Goal: Information Seeking & Learning: Learn about a topic

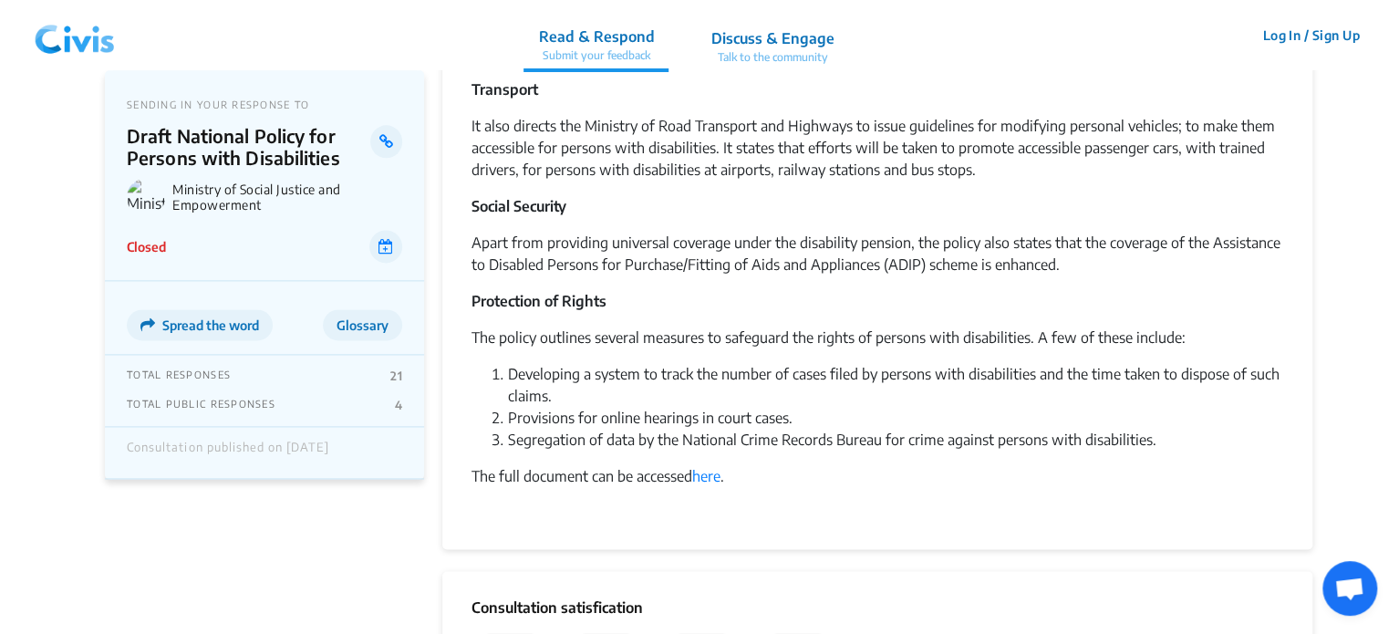
scroll to position [1131, 0]
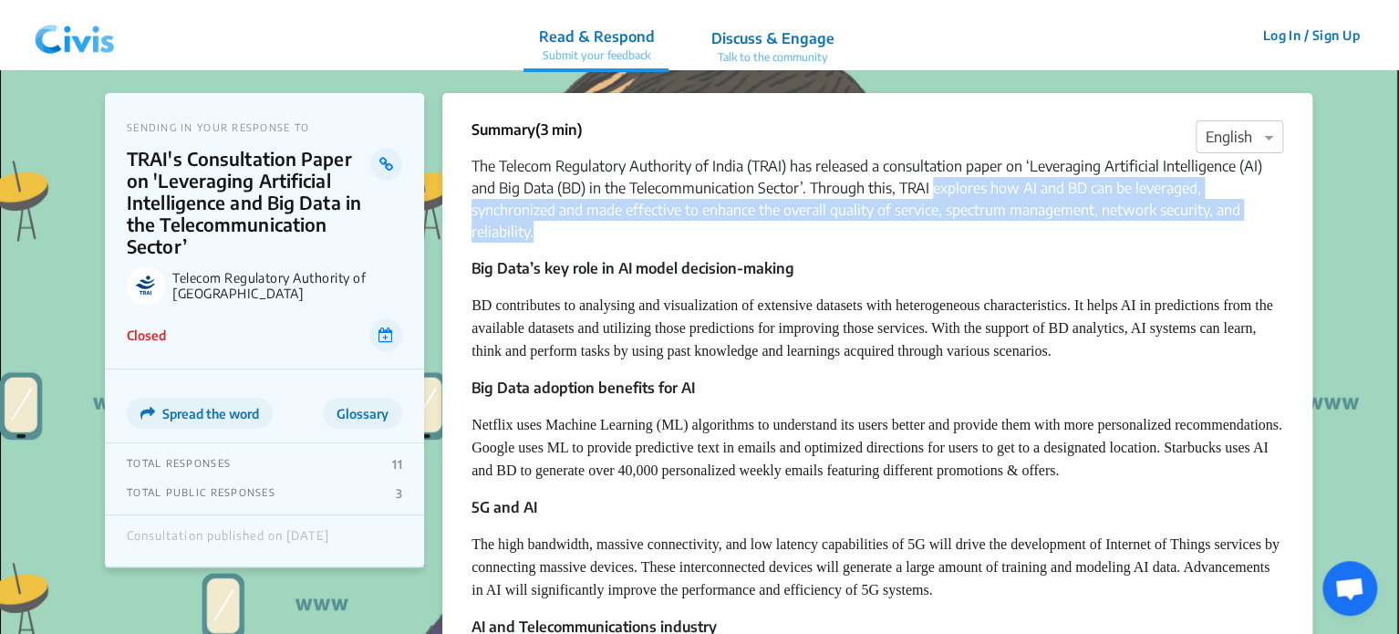
drag, startPoint x: 932, startPoint y: 192, endPoint x: 932, endPoint y: 229, distance: 37.4
click at [932, 229] on p "The Telecom Regulatory Authority of India (TRAI) has released a consultation pa…" at bounding box center [878, 199] width 812 height 88
copy p "explores how AI and BD can be leveraged, synchronized and made effective to enh…"
